Goal: Transaction & Acquisition: Purchase product/service

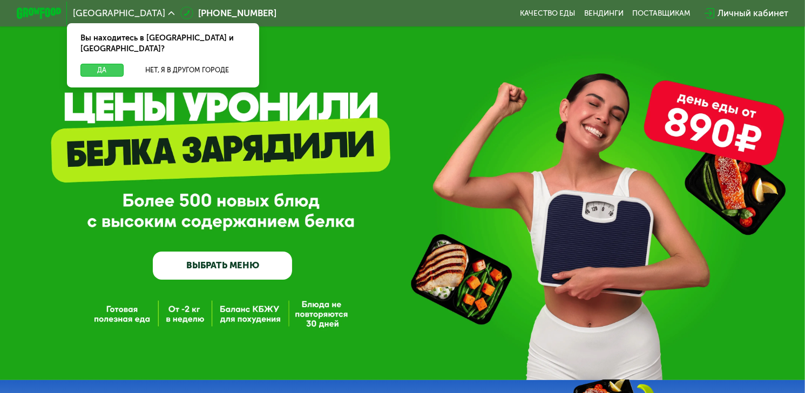
click at [106, 64] on button "Да" at bounding box center [101, 70] width 43 height 13
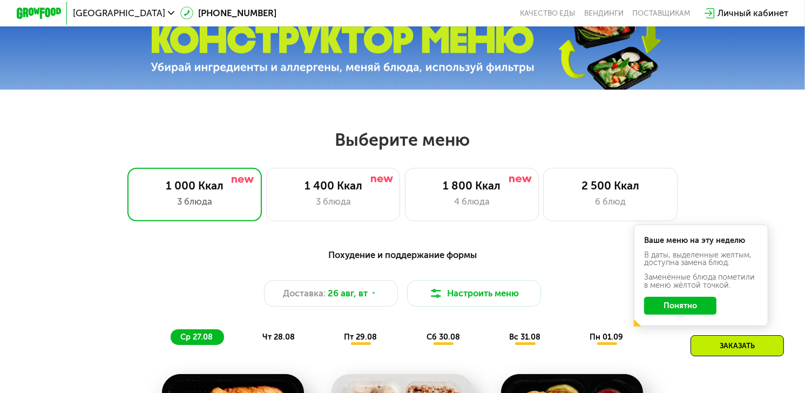
scroll to position [371, 0]
click at [337, 199] on div "3 блюда" at bounding box center [333, 201] width 111 height 13
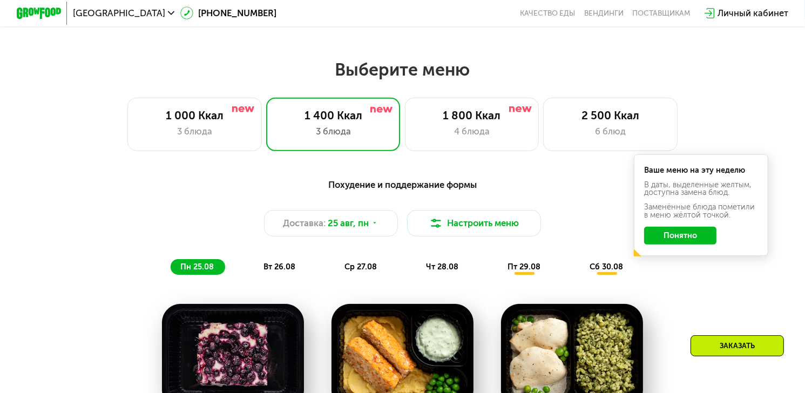
scroll to position [441, 0]
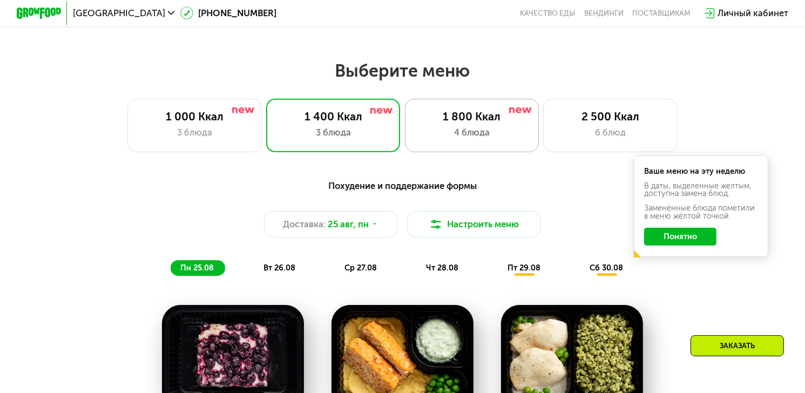
click at [543, 127] on div "1 800 Ккал 4 блюда" at bounding box center [610, 125] width 134 height 53
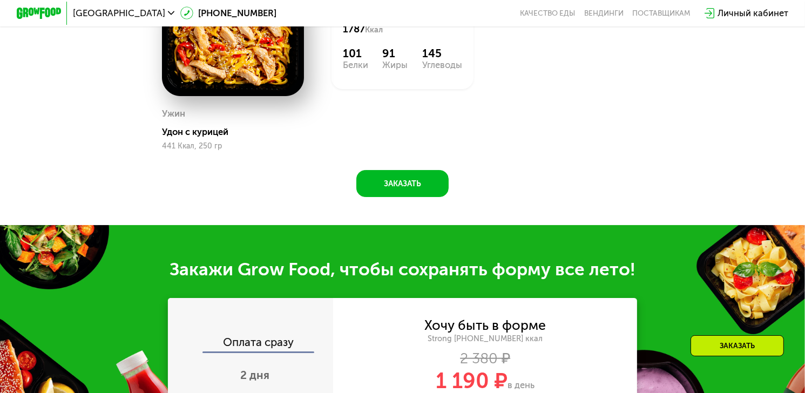
scroll to position [780, 0]
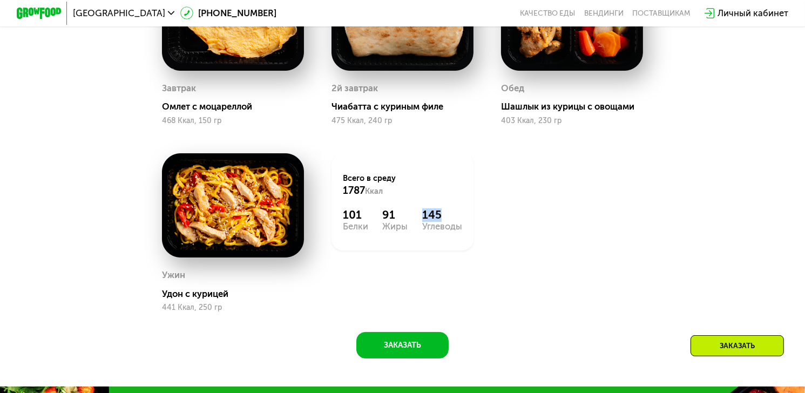
drag, startPoint x: 424, startPoint y: 225, endPoint x: 451, endPoint y: 222, distance: 27.1
click at [452, 222] on div "145" at bounding box center [442, 214] width 40 height 13
click at [0, 0] on div "Завтрак Омлет с моцареллой 468 Ккал, 150 гр 2й завтрак Чиабатта с куриным филе …" at bounding box center [0, 0] width 0 height 0
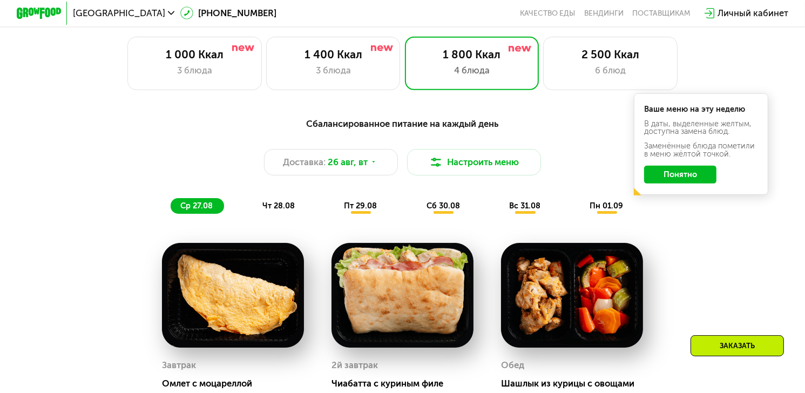
scroll to position [501, 0]
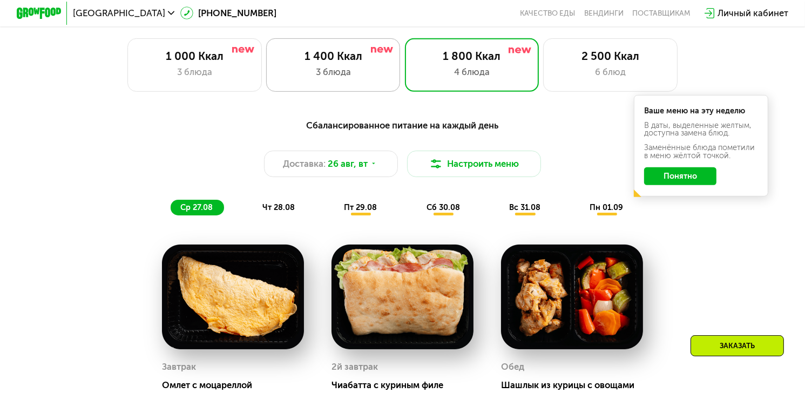
click at [378, 79] on div "3 блюда" at bounding box center [333, 71] width 111 height 13
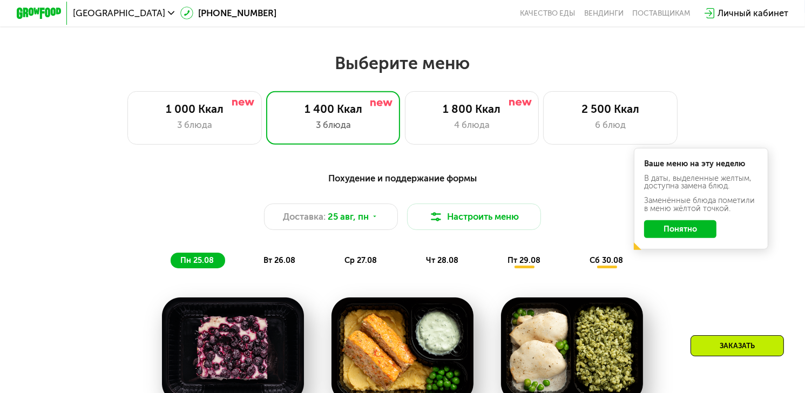
scroll to position [447, 0]
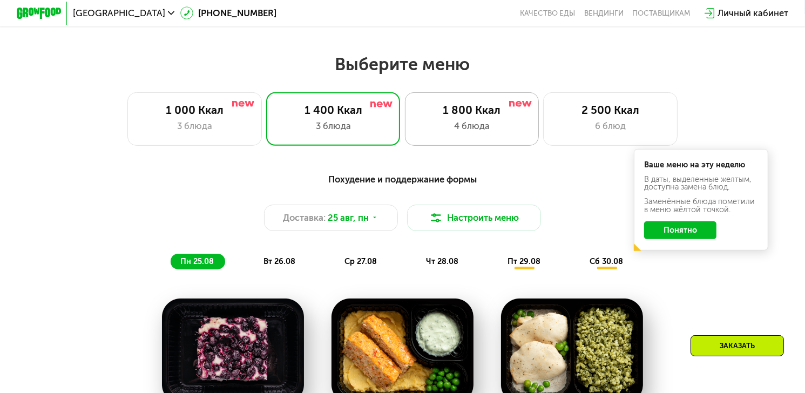
click at [543, 140] on div "1 800 Ккал 4 блюда" at bounding box center [610, 118] width 134 height 53
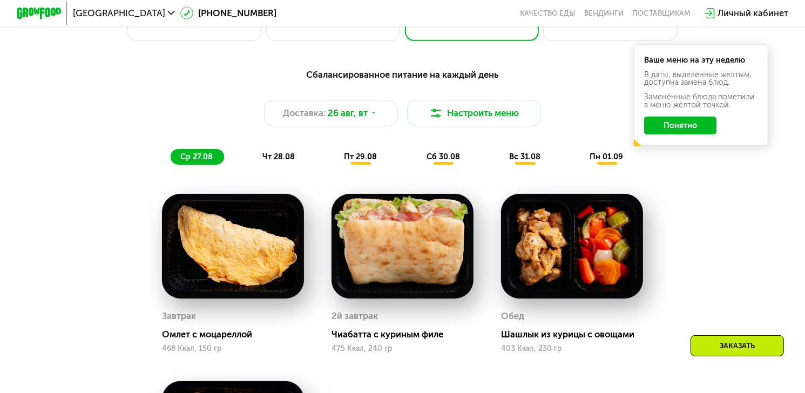
scroll to position [551, 0]
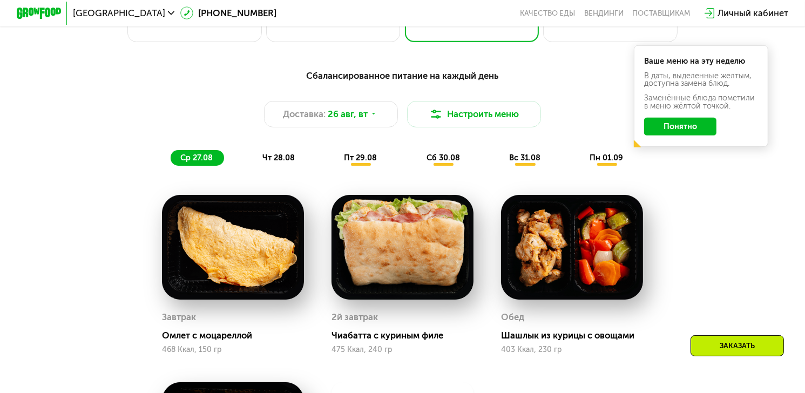
click at [285, 163] on span "чт 28.08" at bounding box center [278, 158] width 32 height 10
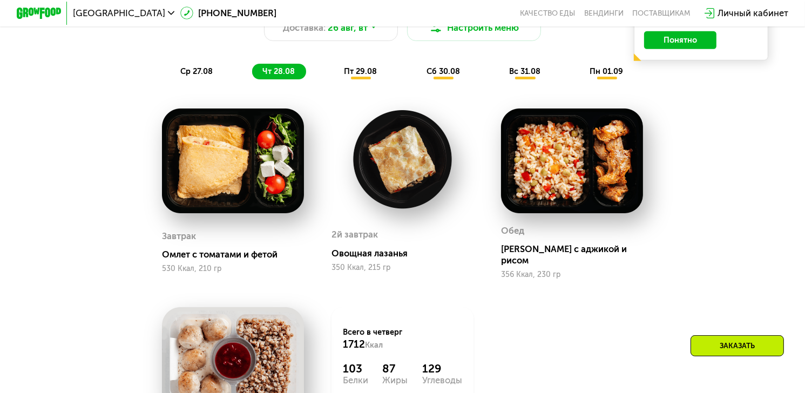
scroll to position [637, 0]
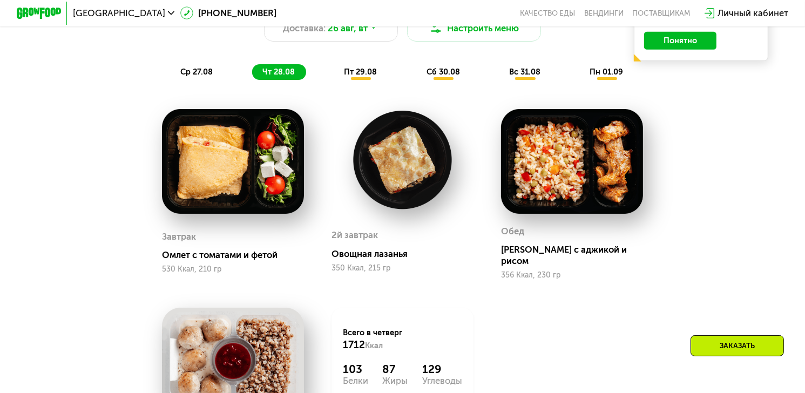
click at [365, 74] on span "пт 29.08" at bounding box center [360, 72] width 33 height 10
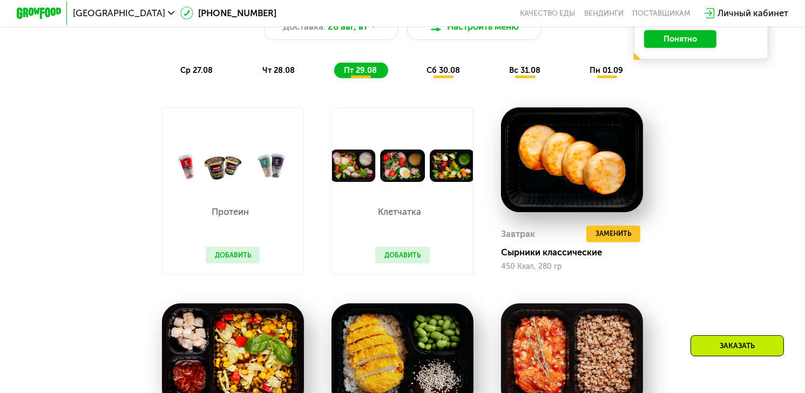
scroll to position [637, 0]
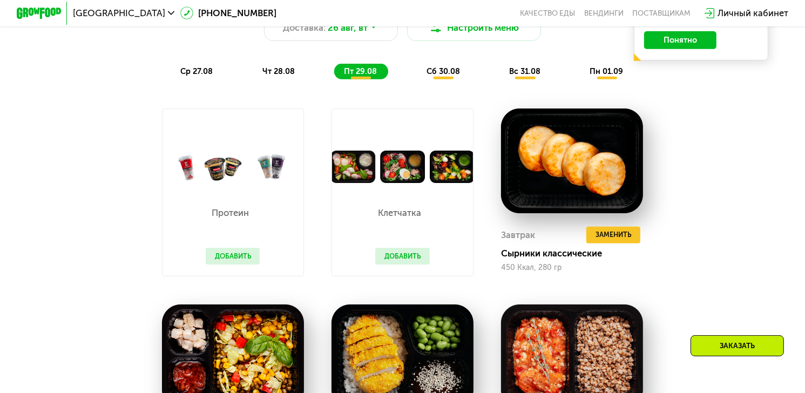
click at [232, 265] on button "Добавить" at bounding box center [233, 256] width 54 height 17
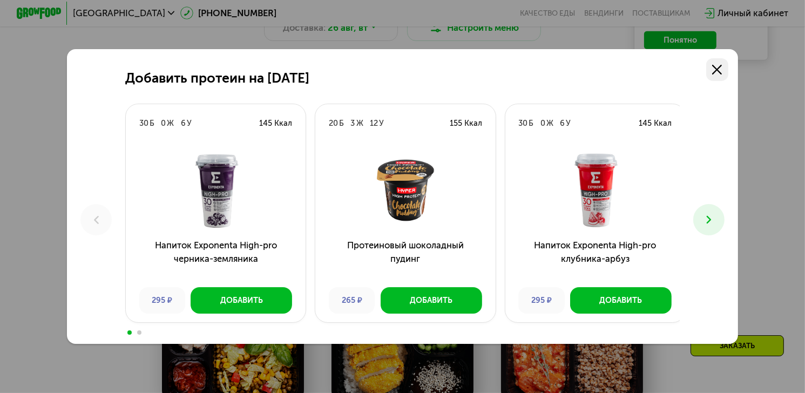
click at [718, 58] on link at bounding box center [717, 69] width 22 height 22
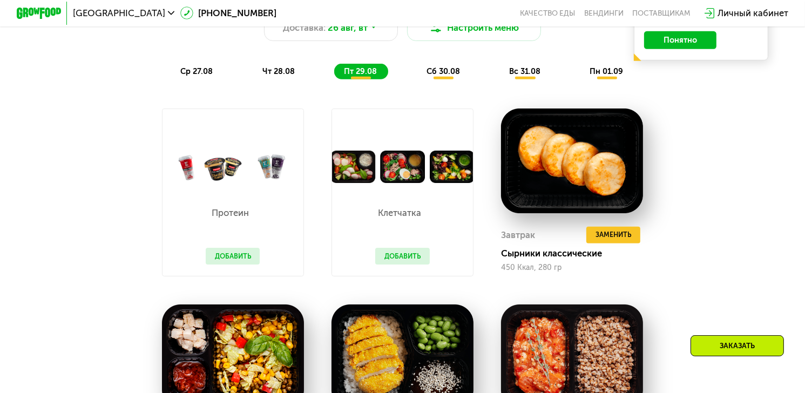
click at [455, 75] on span "сб 30.08" at bounding box center [443, 71] width 33 height 10
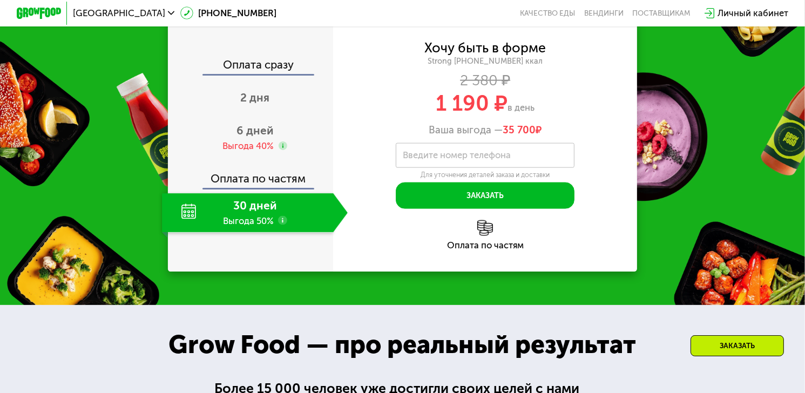
scroll to position [1363, 0]
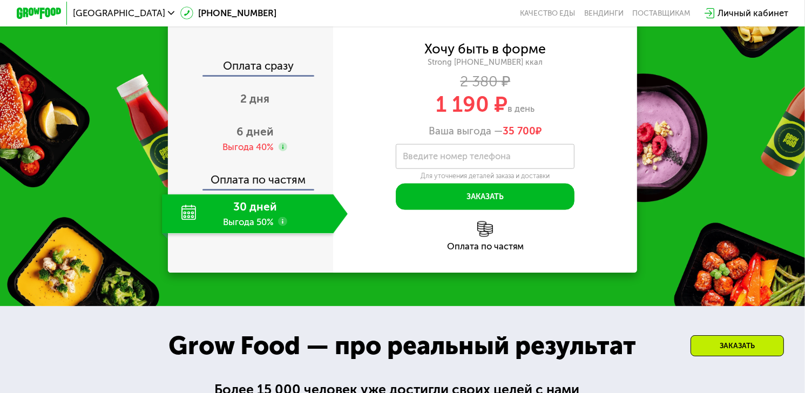
click at [260, 67] on div "Оплата сразу" at bounding box center [251, 67] width 164 height 15
click at [258, 92] on div "2 дня" at bounding box center [255, 99] width 186 height 39
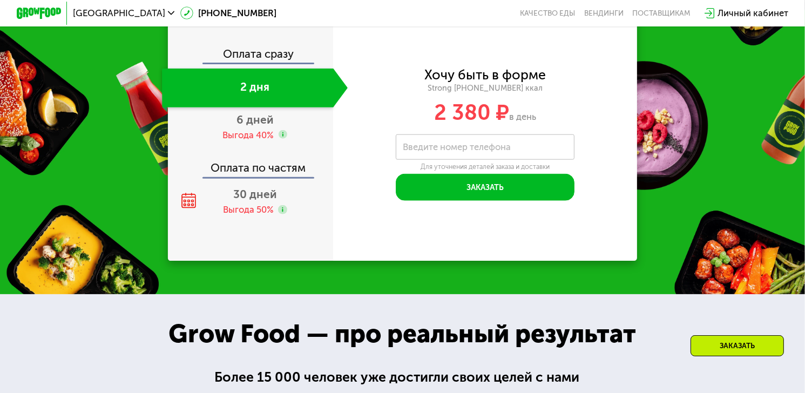
scroll to position [1228, 0]
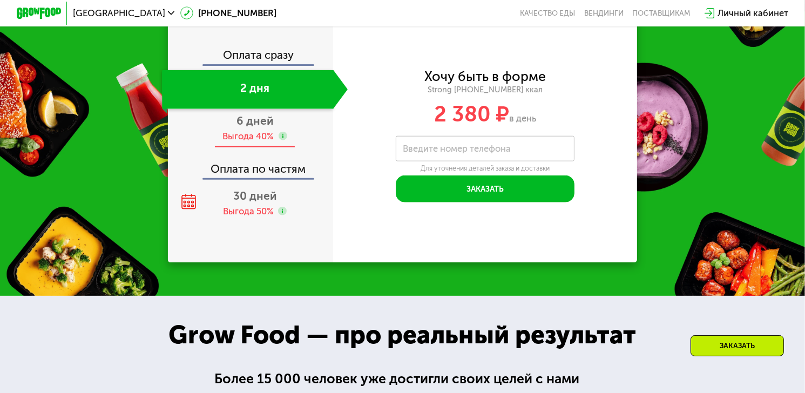
click at [245, 127] on span "6 дней" at bounding box center [254, 120] width 37 height 13
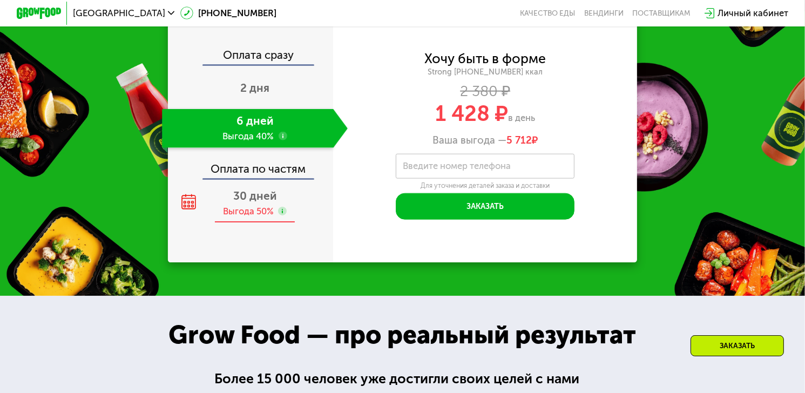
click at [245, 202] on span "30 дней" at bounding box center [255, 195] width 44 height 13
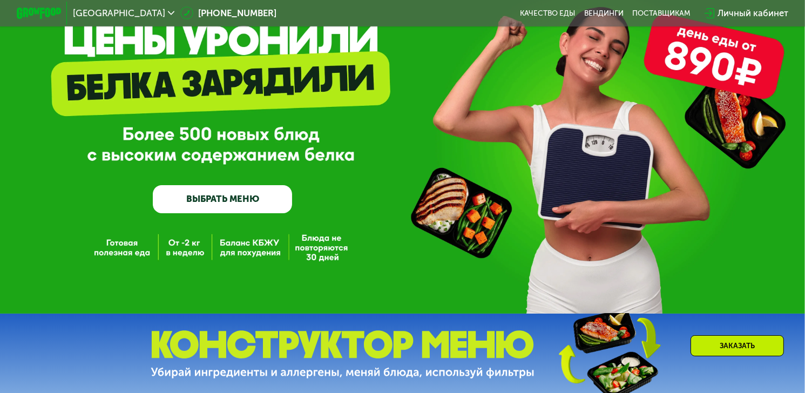
scroll to position [0, 0]
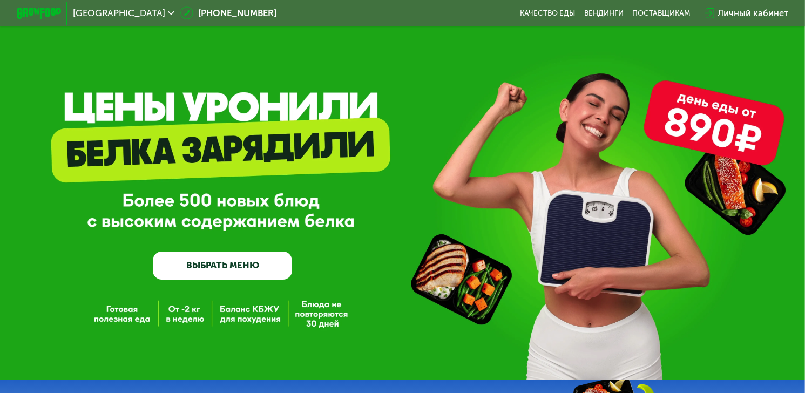
click at [608, 15] on link "Вендинги" at bounding box center [603, 13] width 39 height 9
click at [642, 12] on div "поставщикам" at bounding box center [661, 13] width 58 height 9
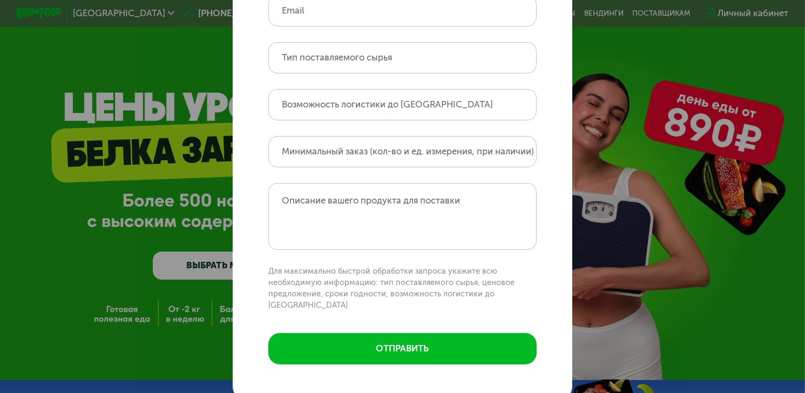
scroll to position [171, 0]
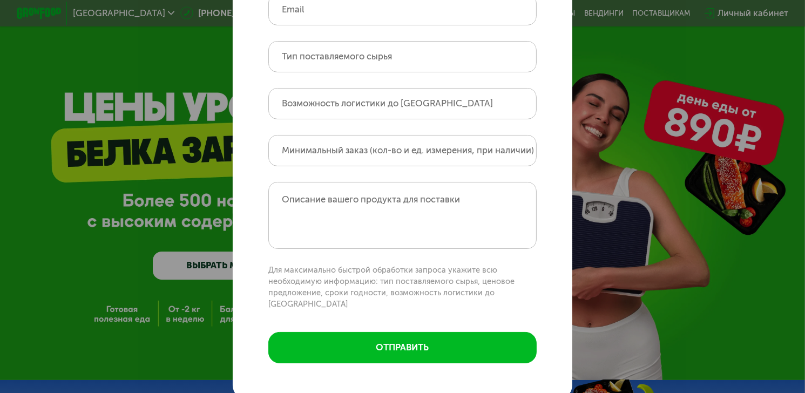
click at [607, 235] on div "Поставщикам Контактное лицо Название и город вашей компании Email Тип поставляе…" at bounding box center [402, 196] width 805 height 393
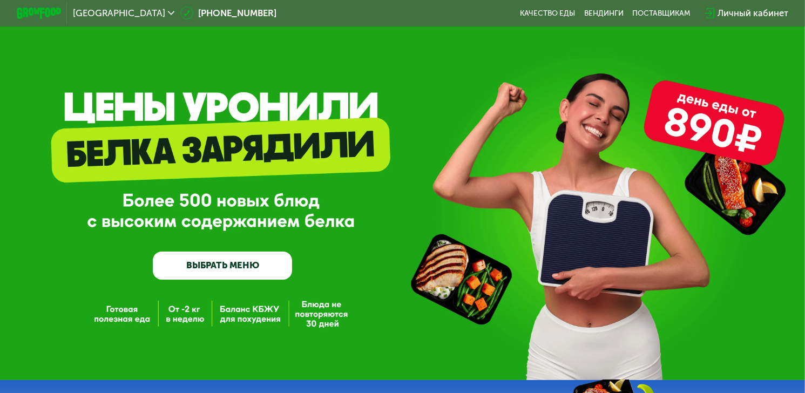
click at [607, 235] on div "GrowFood — доставка правильного питания ВЫБРАТЬ МЕНЮ" at bounding box center [402, 203] width 805 height 151
click at [42, 16] on img at bounding box center [39, 14] width 44 height 12
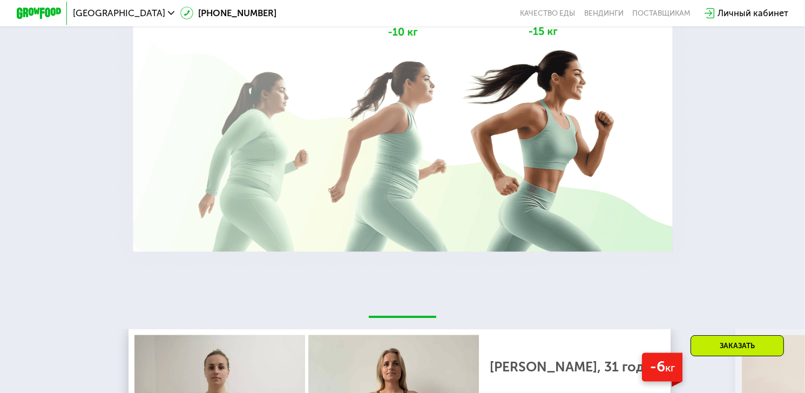
scroll to position [1675, 0]
